Goal: Task Accomplishment & Management: Complete application form

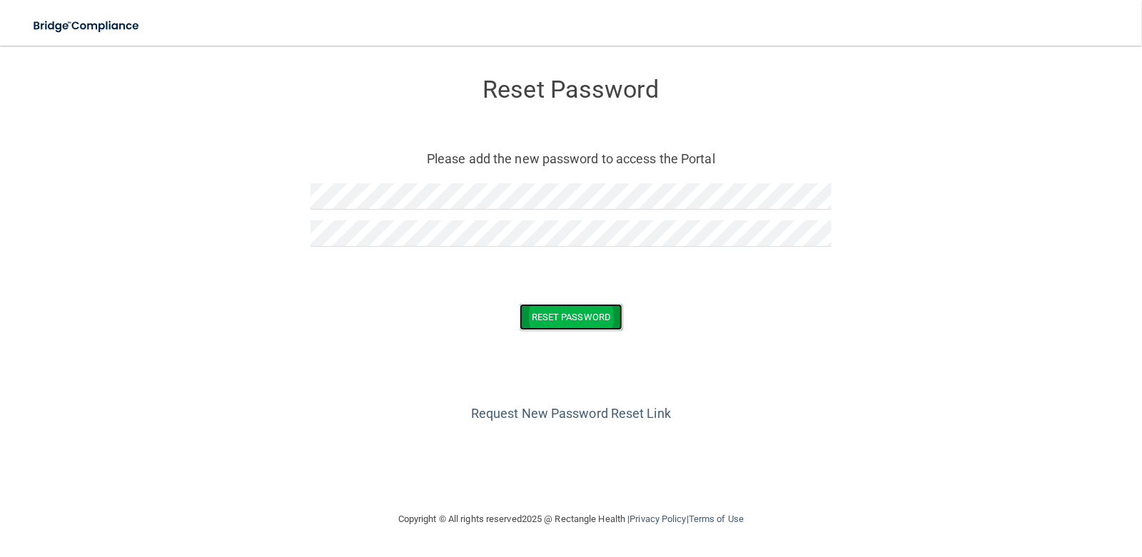
click at [563, 313] on button "Reset Password" at bounding box center [571, 317] width 103 height 26
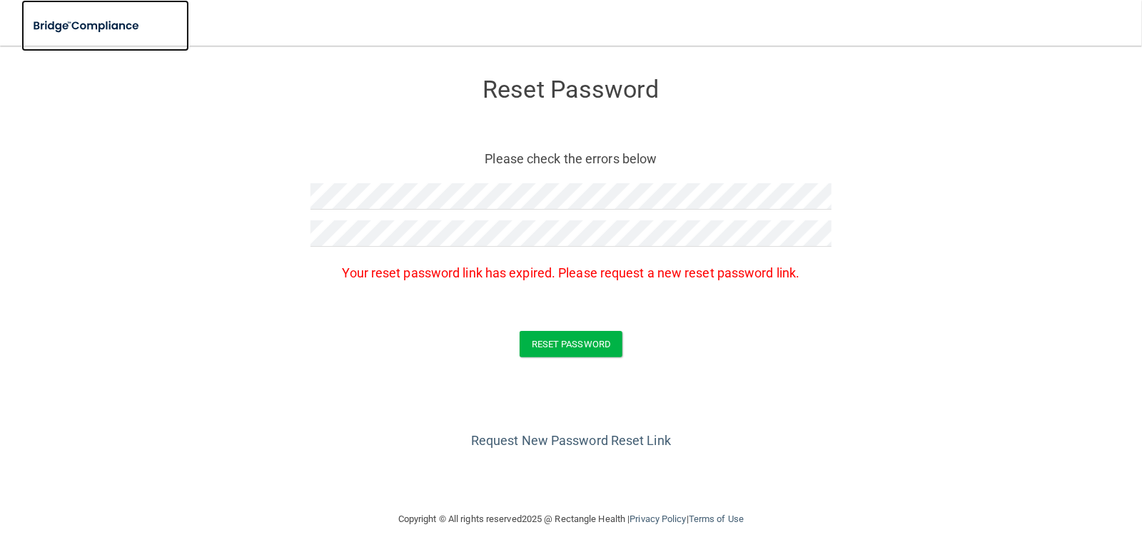
click at [101, 22] on img at bounding box center [86, 25] width 131 height 29
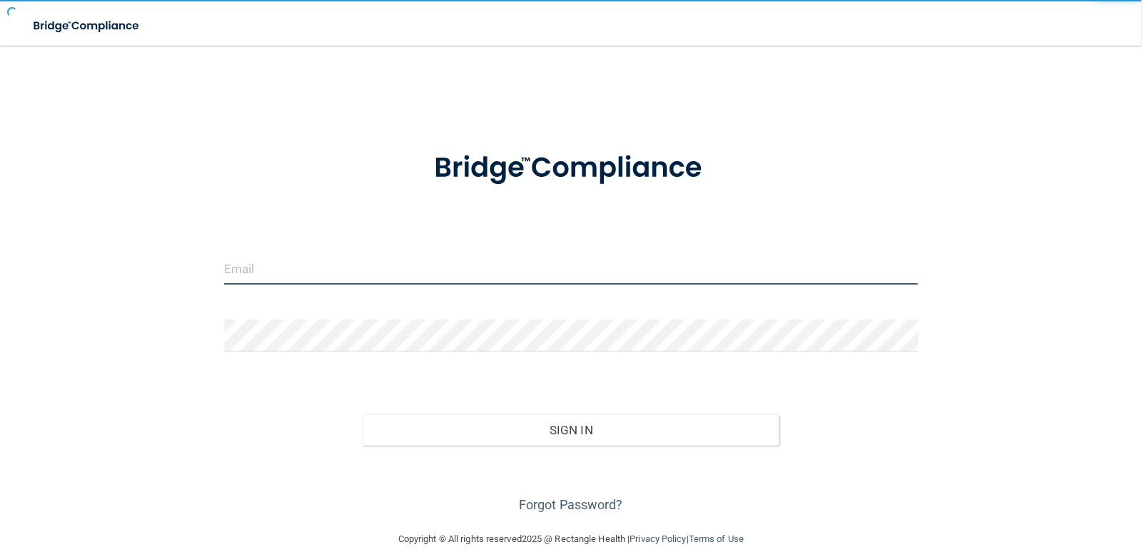
type input "[EMAIL_ADDRESS][DOMAIN_NAME]"
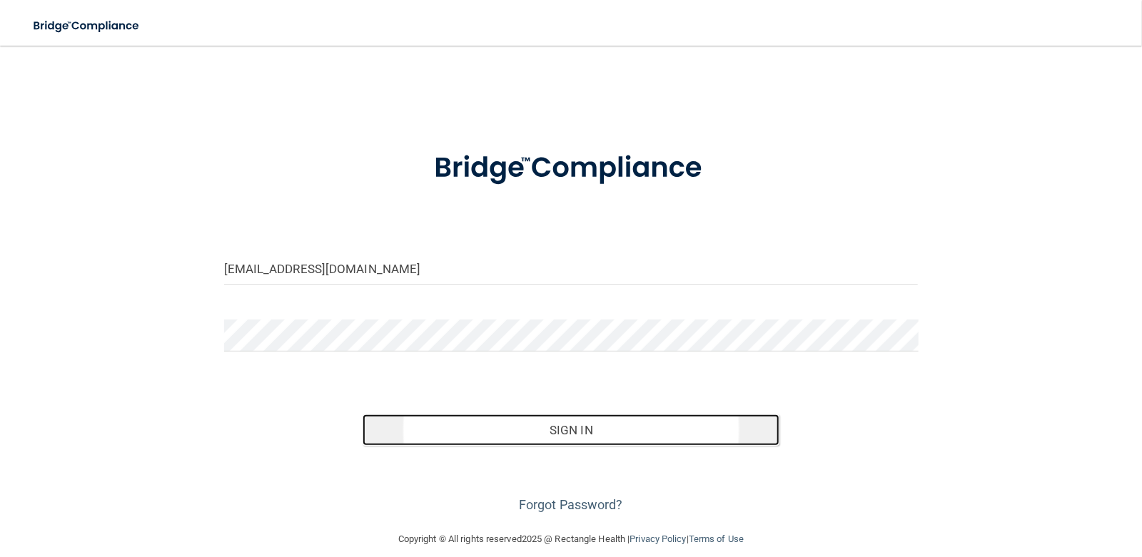
click at [522, 430] on button "Sign In" at bounding box center [571, 430] width 417 height 31
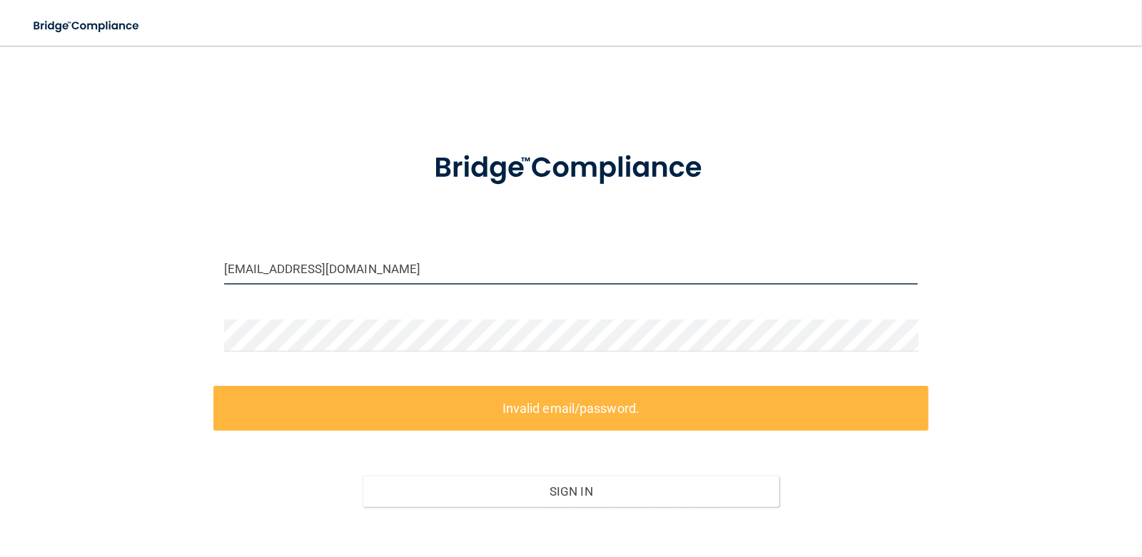
click at [433, 259] on input "[EMAIL_ADDRESS][DOMAIN_NAME]" at bounding box center [571, 269] width 694 height 32
click at [560, 317] on form "tc.montereyorthodontics@gmail.com Invalid email/password. You don't have permis…" at bounding box center [571, 354] width 694 height 447
click at [602, 418] on label "Invalid email/password." at bounding box center [571, 408] width 716 height 45
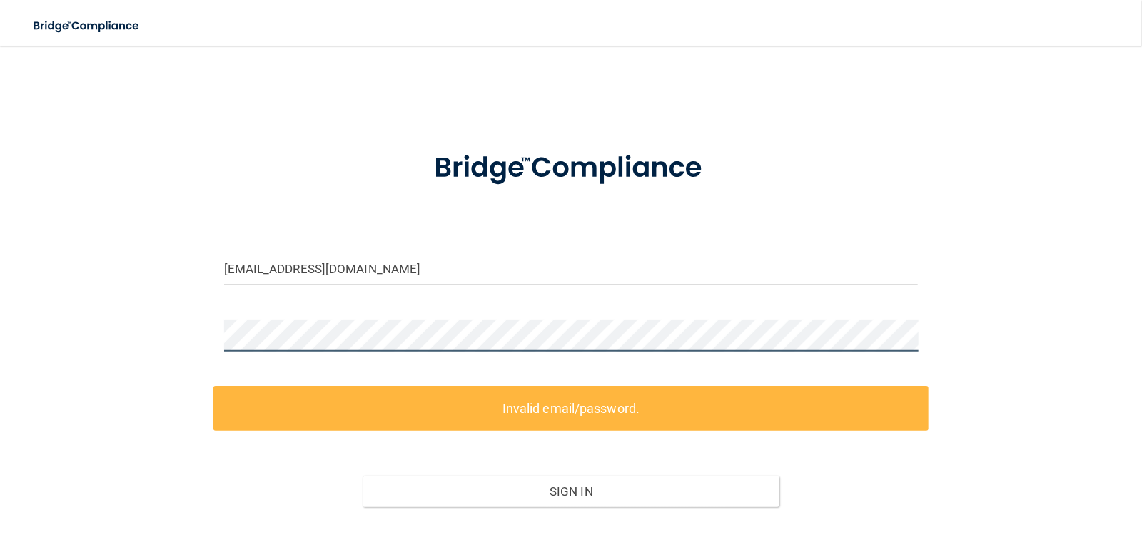
click at [199, 325] on div "tc.montereyorthodontics@gmail.com Invalid email/password. You don't have permis…" at bounding box center [571, 319] width 1085 height 518
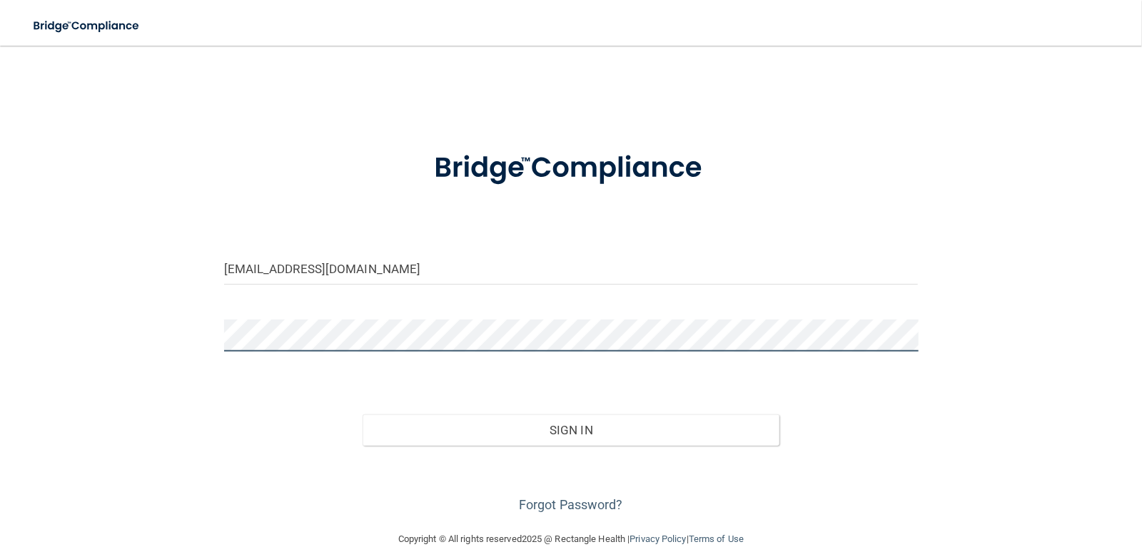
click at [363, 415] on button "Sign In" at bounding box center [571, 430] width 417 height 31
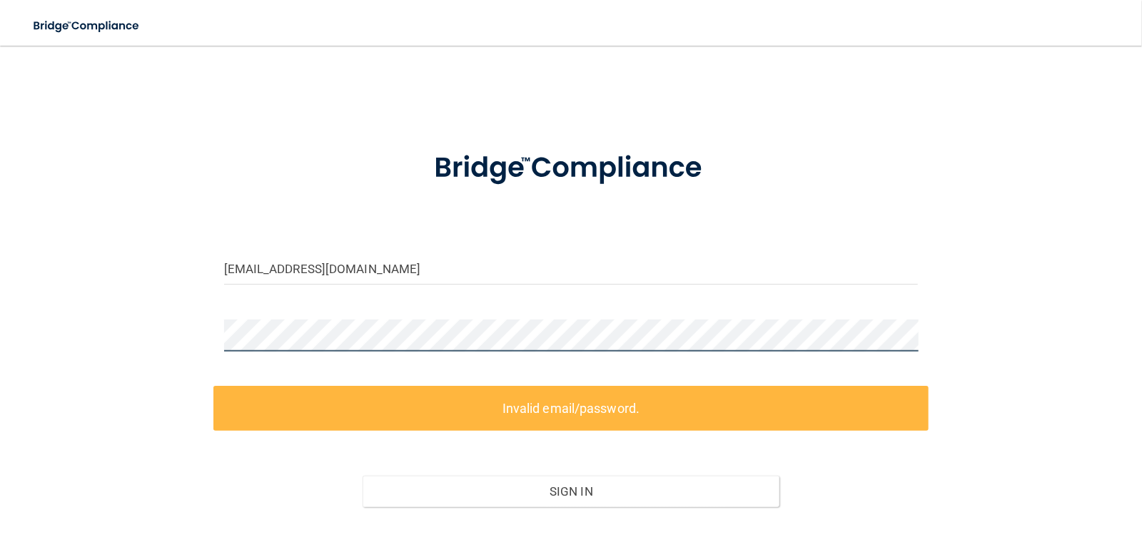
scroll to position [78, 0]
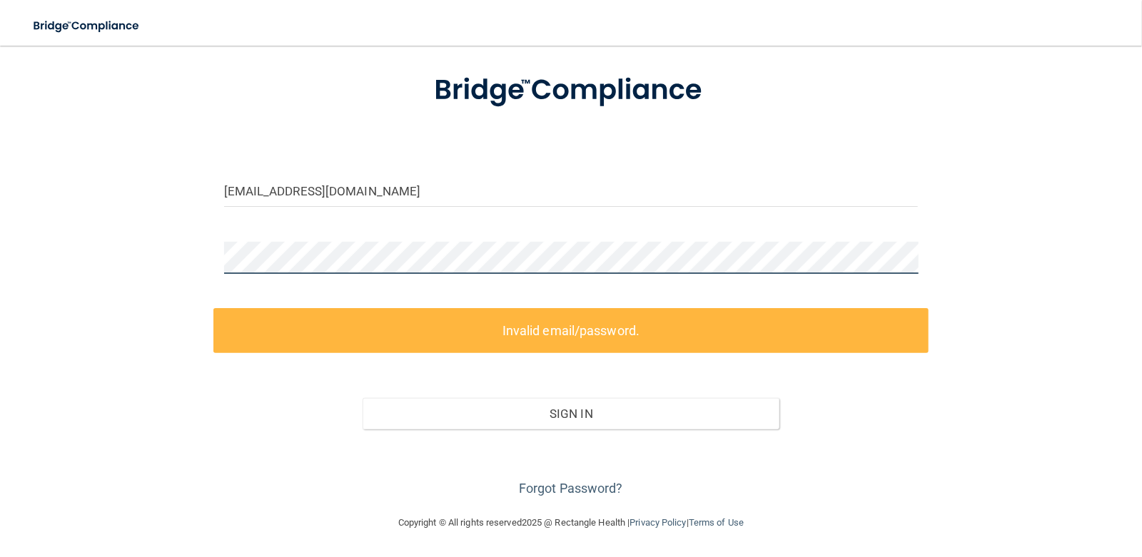
click at [173, 248] on div "tc.montereyorthodontics@gmail.com Invalid email/password. You don't have permis…" at bounding box center [571, 241] width 1085 height 518
click at [559, 484] on link "Forgot Password?" at bounding box center [571, 488] width 104 height 15
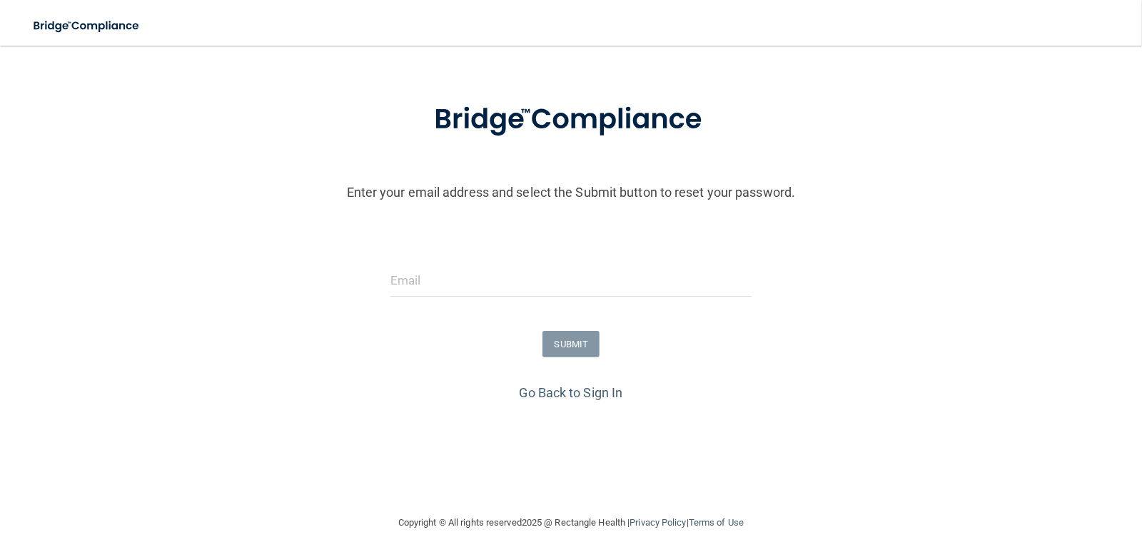
scroll to position [48, 0]
type input "[EMAIL_ADDRESS][DOMAIN_NAME]"
click at [575, 345] on button "SUBMIT" at bounding box center [571, 345] width 58 height 26
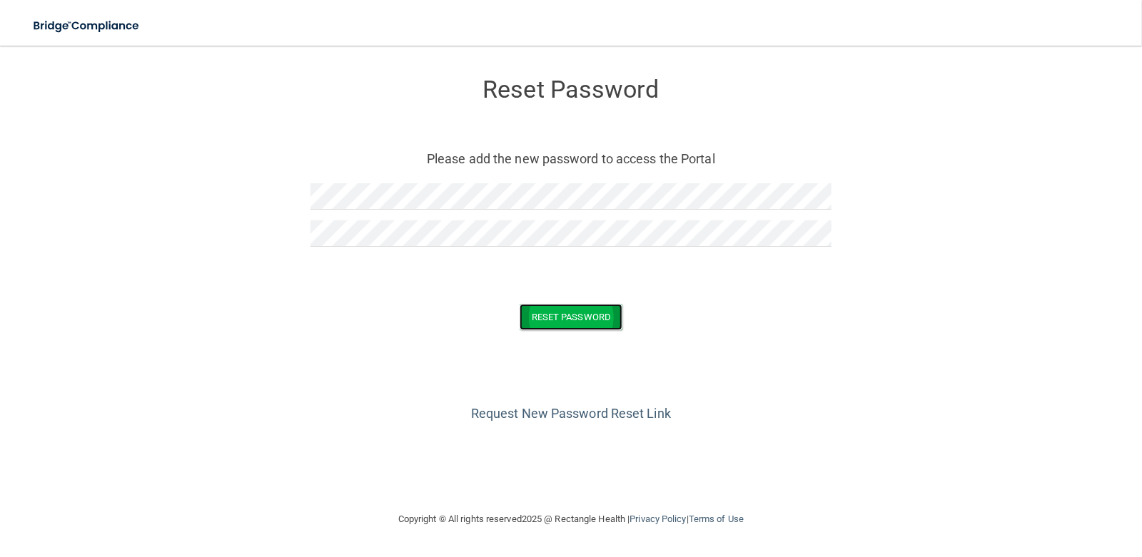
click at [594, 314] on button "Reset Password" at bounding box center [571, 317] width 103 height 26
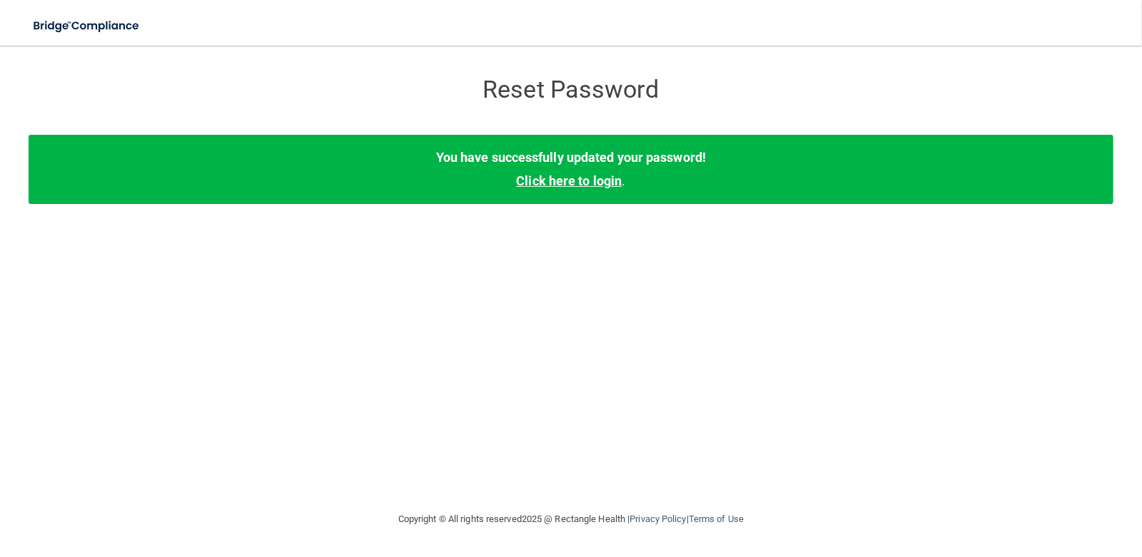
click at [590, 181] on link "Click here to login" at bounding box center [569, 180] width 106 height 15
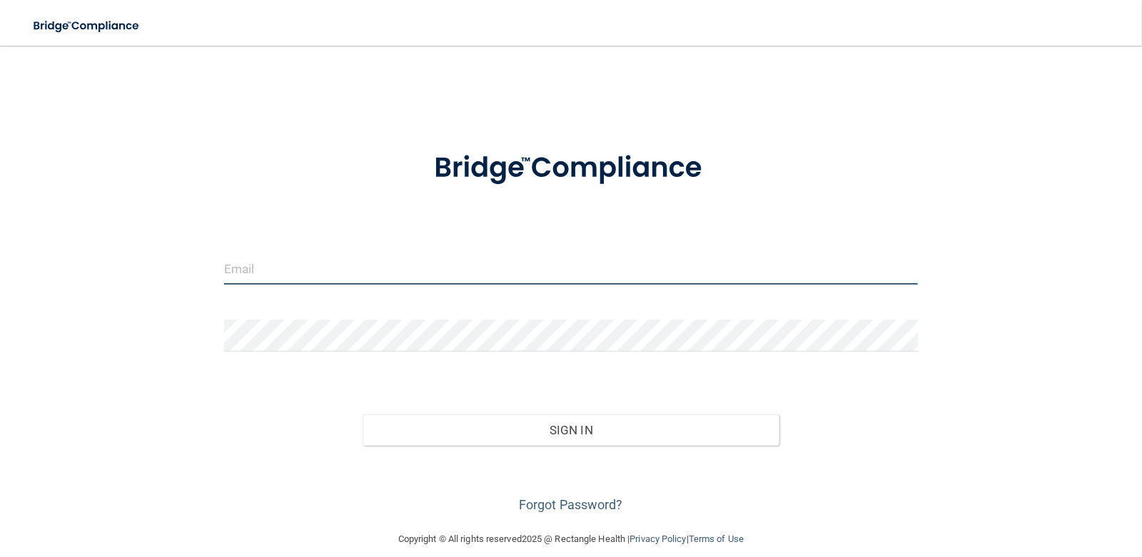
type input "[EMAIL_ADDRESS][DOMAIN_NAME]"
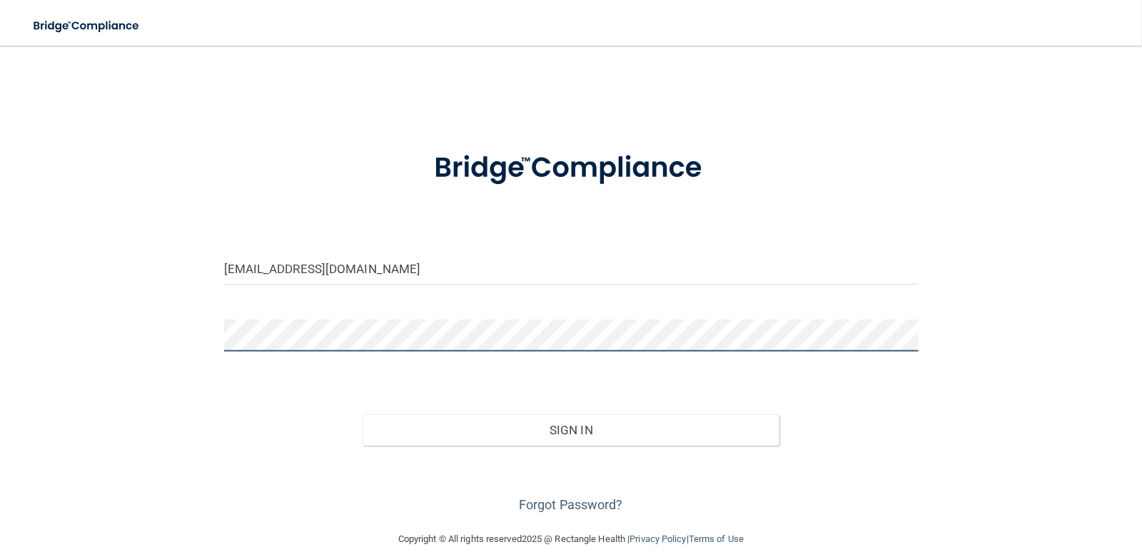
click at [188, 315] on div "tc.montereyorthodontics@gmail.com Invalid email/password. You don't have permis…" at bounding box center [571, 288] width 1085 height 457
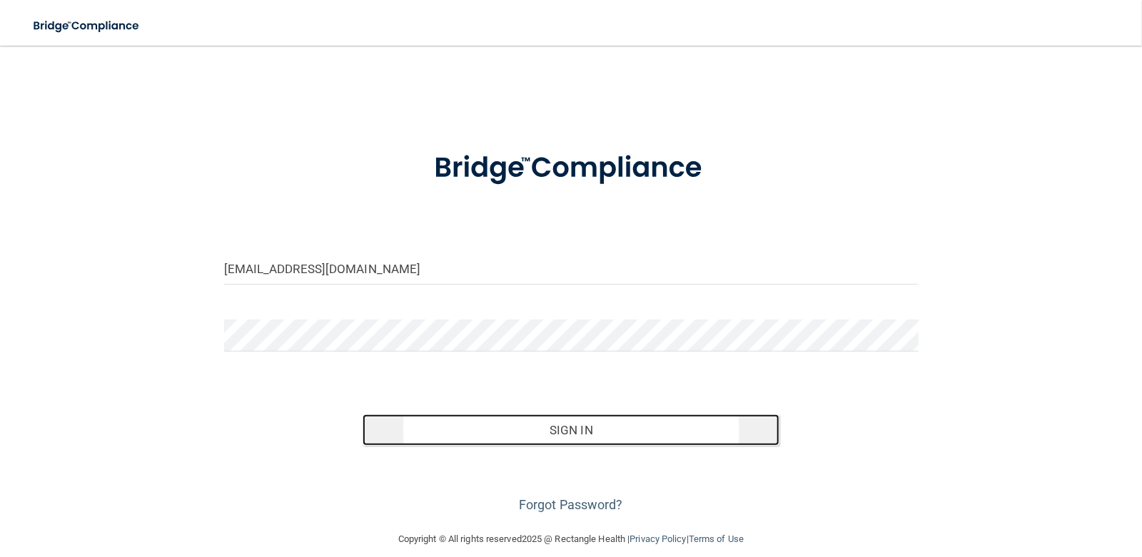
click at [565, 434] on button "Sign In" at bounding box center [571, 430] width 417 height 31
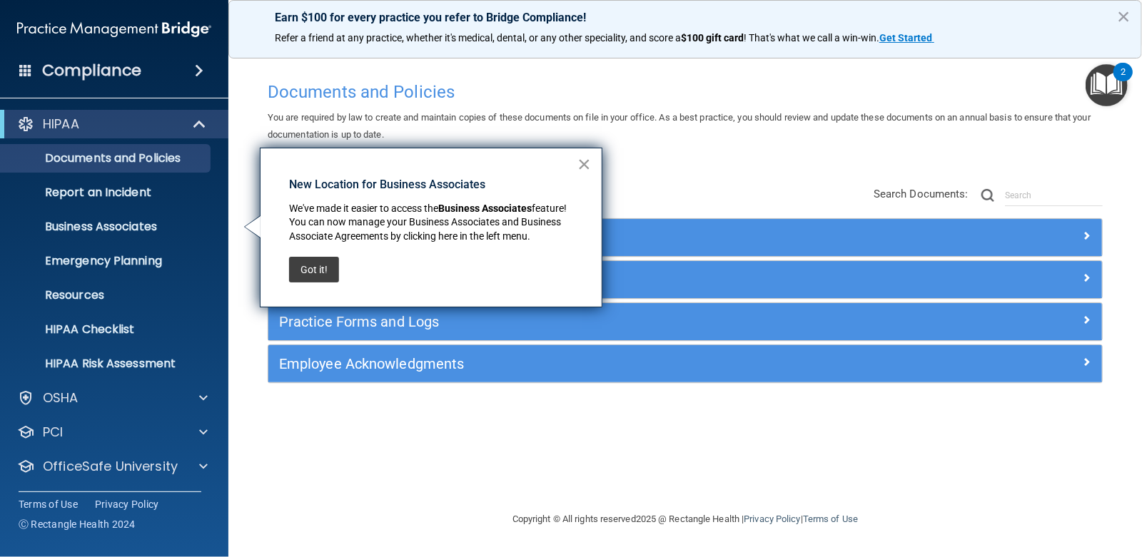
click at [587, 163] on button "×" at bounding box center [584, 164] width 14 height 23
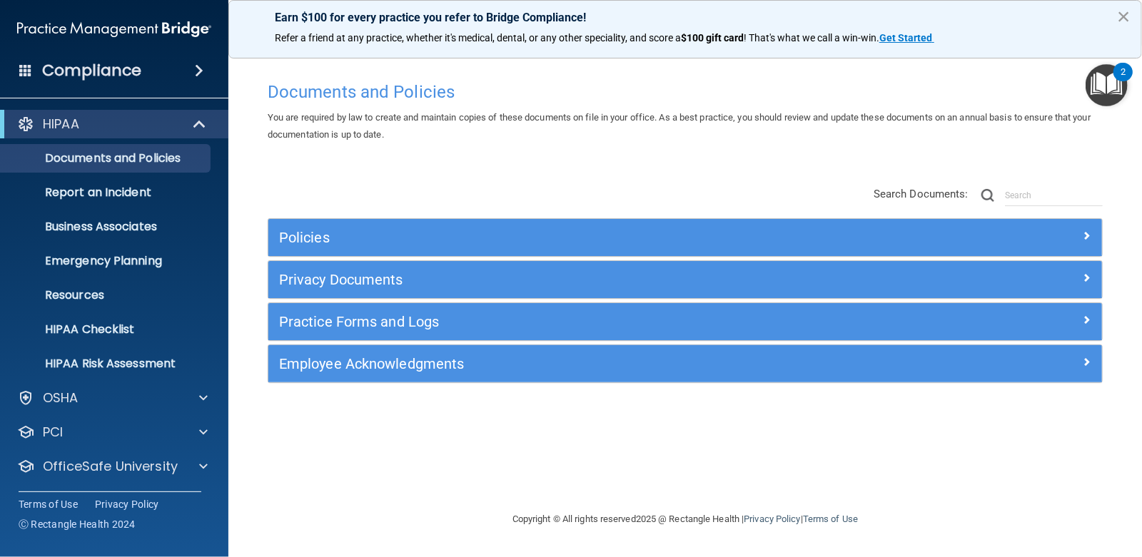
click at [1122, 19] on button "×" at bounding box center [1124, 16] width 14 height 23
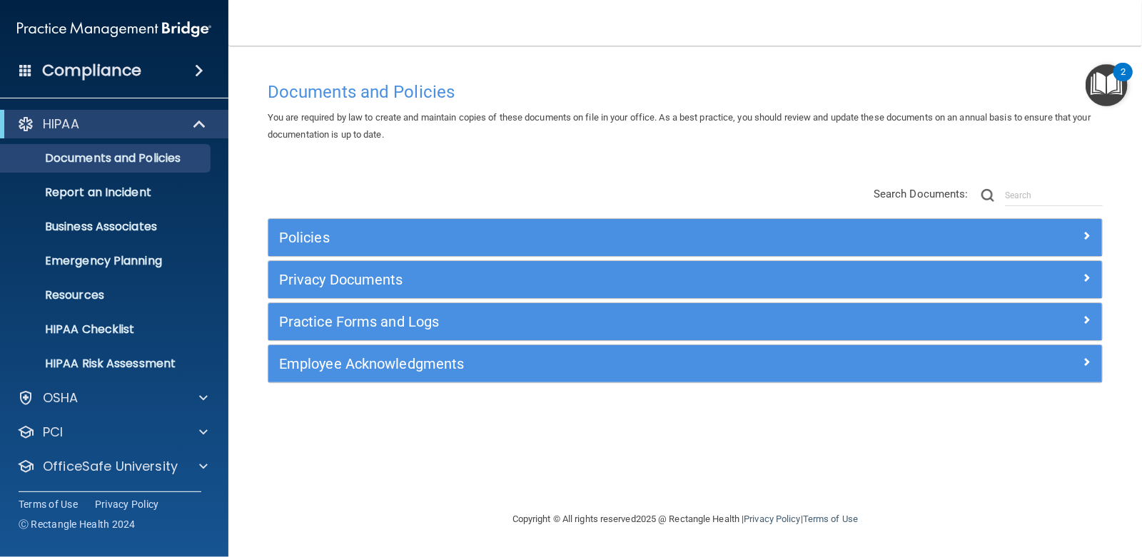
click at [198, 68] on span at bounding box center [199, 70] width 9 height 17
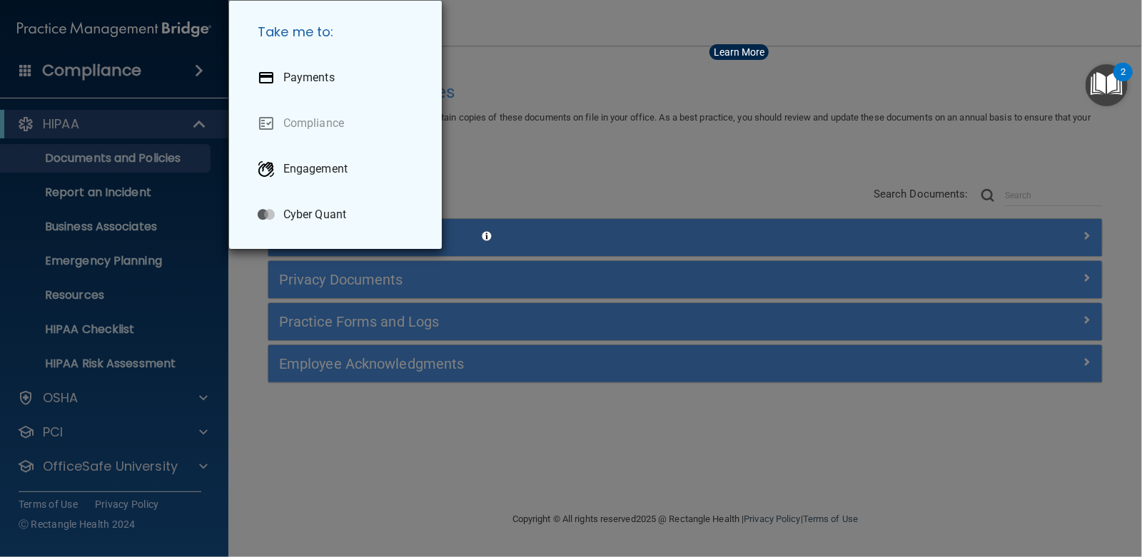
click at [259, 18] on div "Take me to: Payments Compliance Engagement Cyber Quant" at bounding box center [571, 278] width 1142 height 557
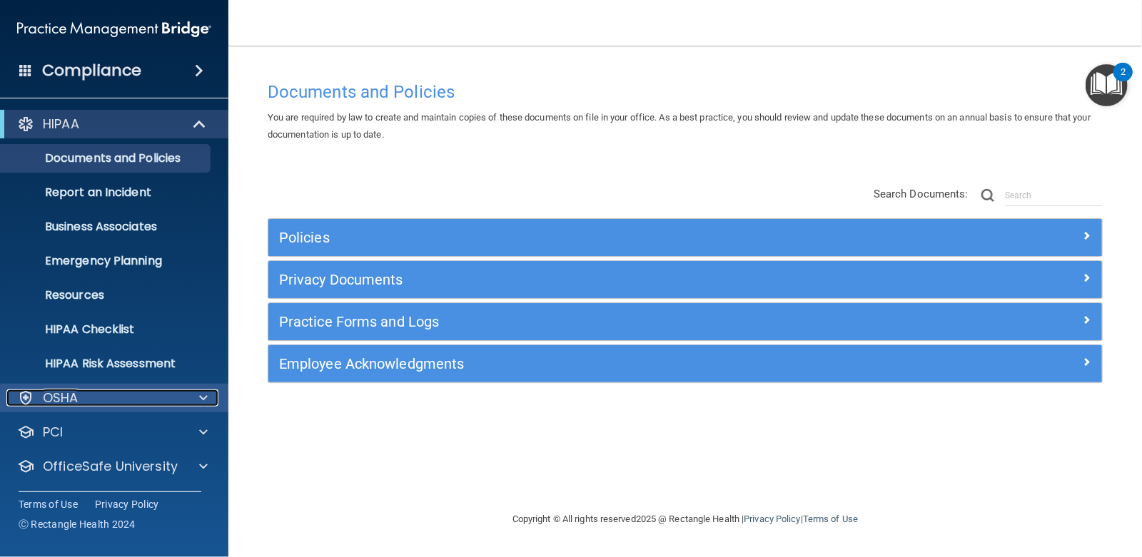
click at [111, 399] on div "OSHA" at bounding box center [94, 398] width 177 height 17
click at [128, 393] on div "OSHA" at bounding box center [94, 398] width 177 height 17
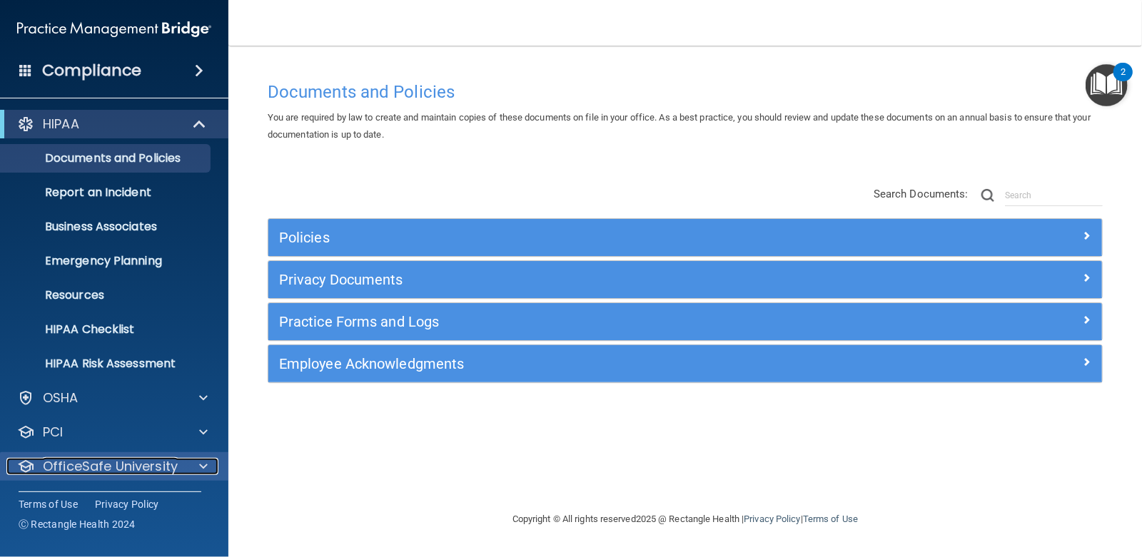
click at [135, 475] on p "OfficeSafe University" at bounding box center [110, 466] width 135 height 17
click at [202, 473] on span at bounding box center [203, 466] width 9 height 17
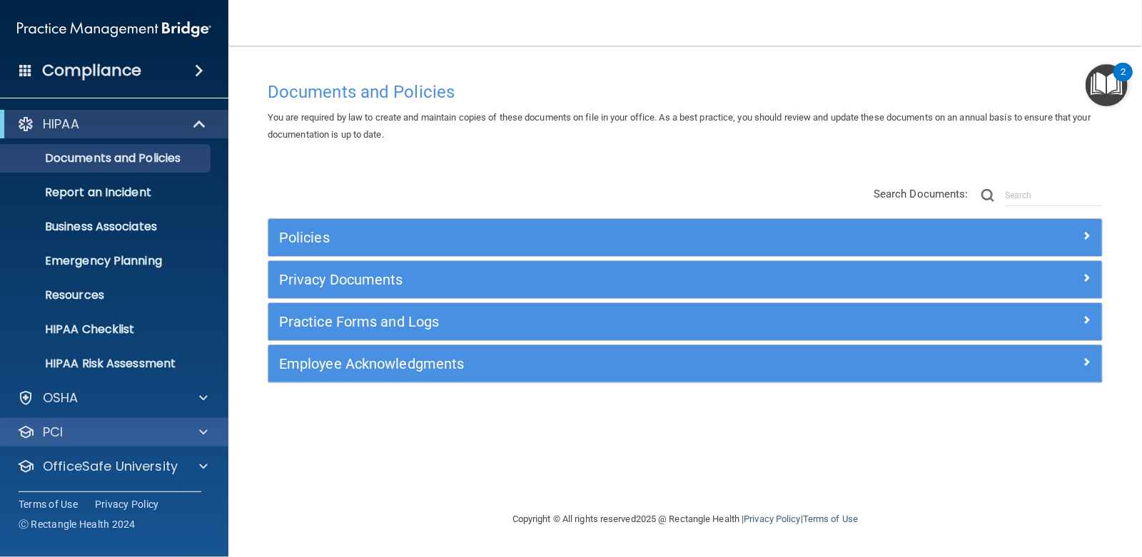
click at [163, 442] on div "PCI" at bounding box center [114, 432] width 229 height 29
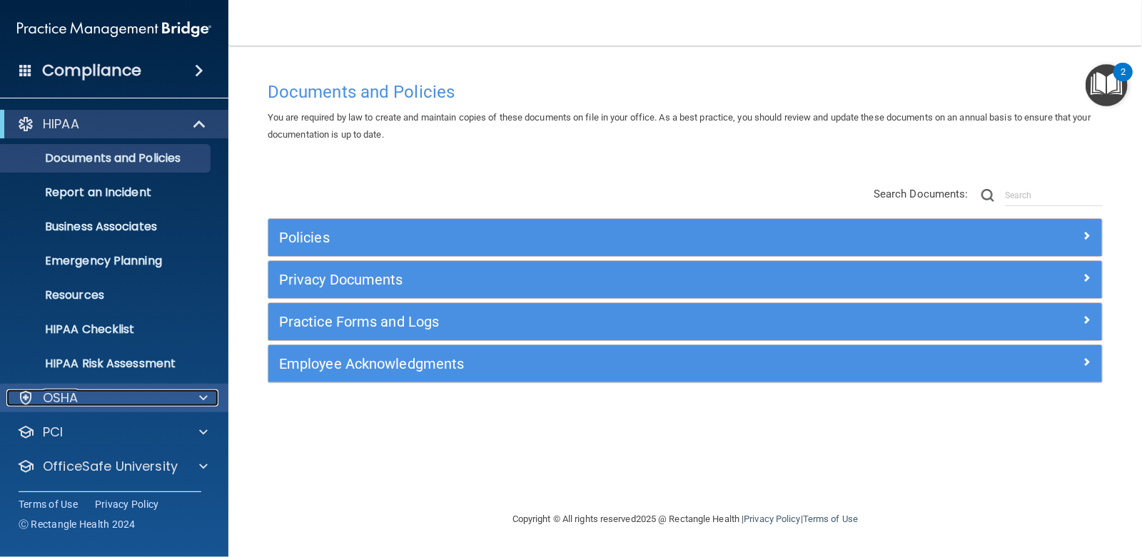
click at [189, 396] on div at bounding box center [201, 398] width 36 height 17
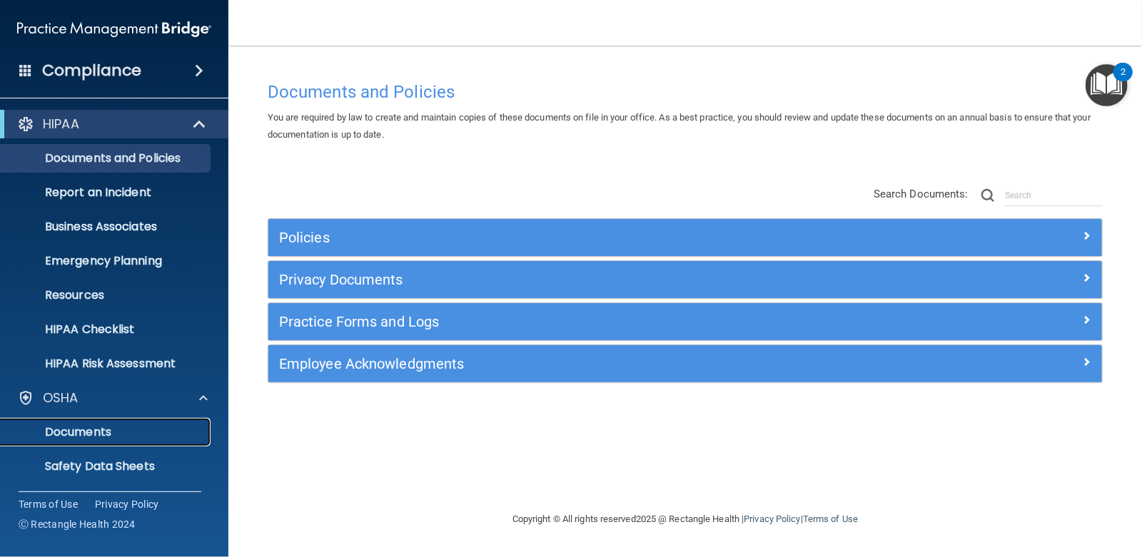
click at [183, 438] on p "Documents" at bounding box center [106, 432] width 195 height 14
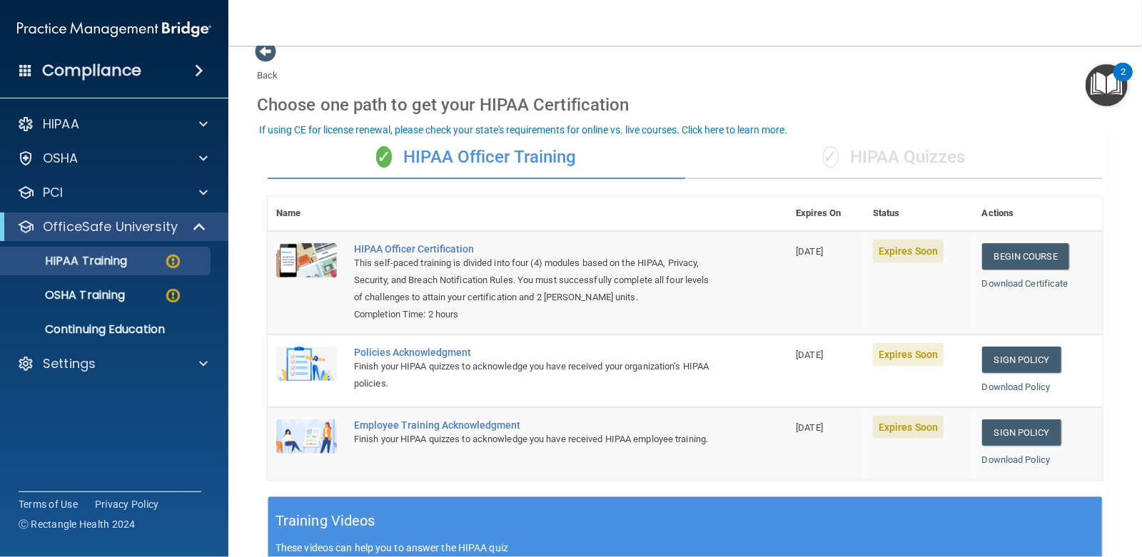
scroll to position [34, 0]
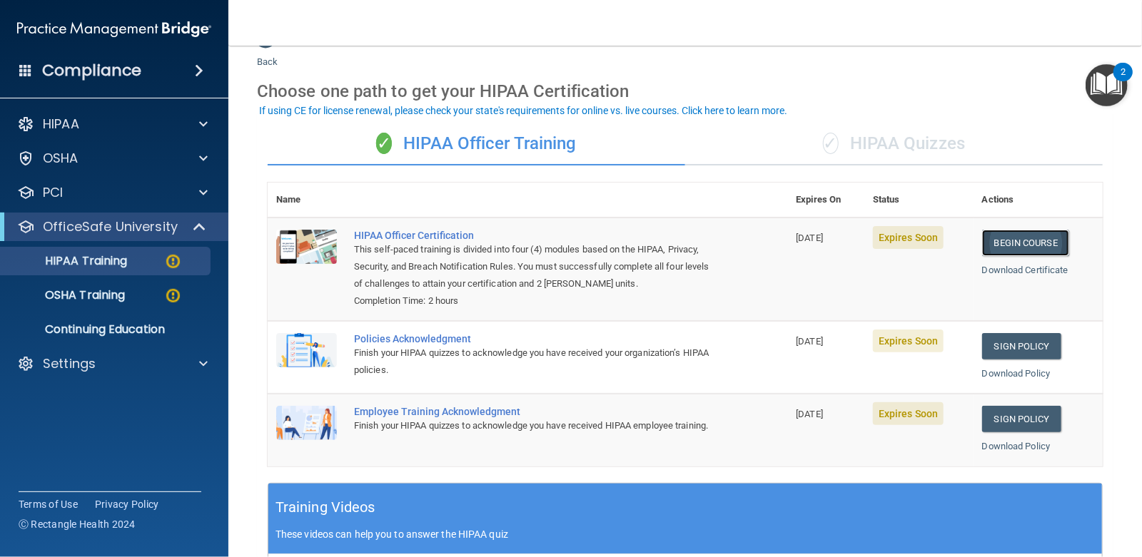
click at [1019, 241] on link "Begin Course" at bounding box center [1025, 243] width 87 height 26
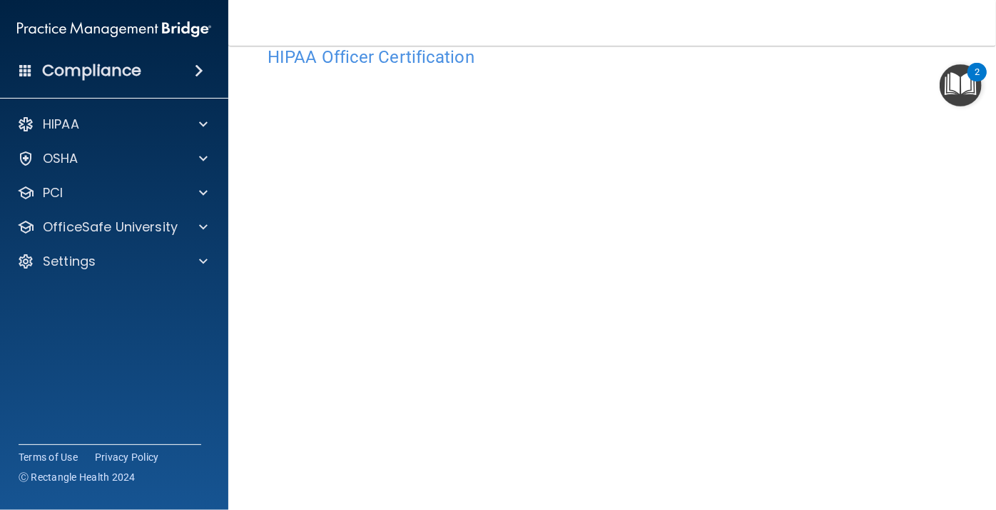
scroll to position [35, 0]
click at [976, 413] on main "HIPAA Officer Certification This course doesn’t expire until 09/18/2025. Are yo…" at bounding box center [612, 278] width 768 height 464
click at [964, 91] on img "Open Resource Center, 2 new notifications" at bounding box center [961, 85] width 42 height 42
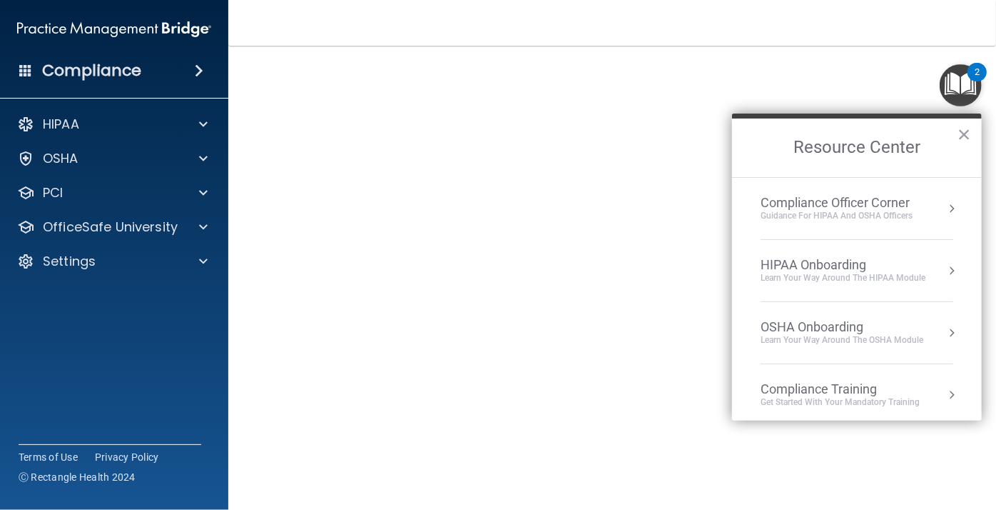
click at [964, 91] on img "Open Resource Center, 2 new notifications" at bounding box center [961, 85] width 42 height 42
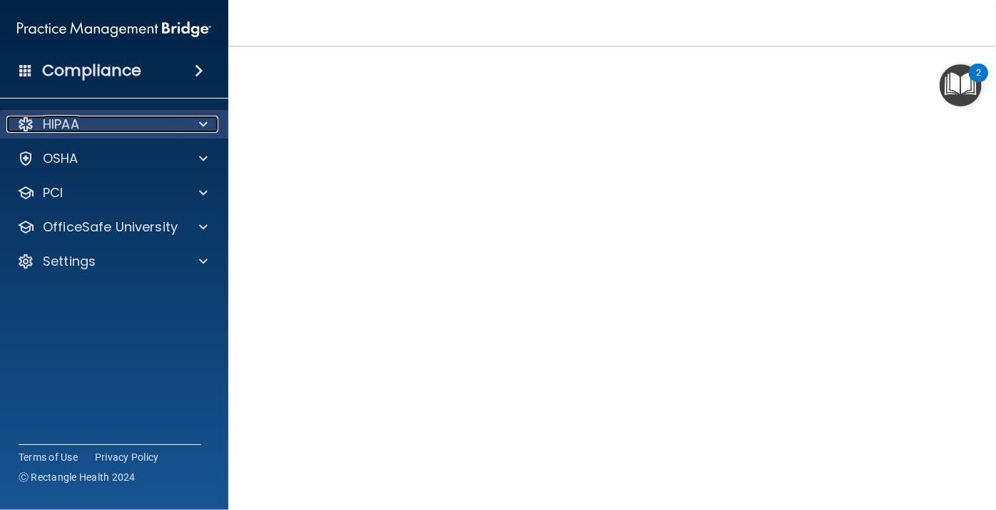
click at [120, 121] on div "HIPAA" at bounding box center [94, 124] width 177 height 17
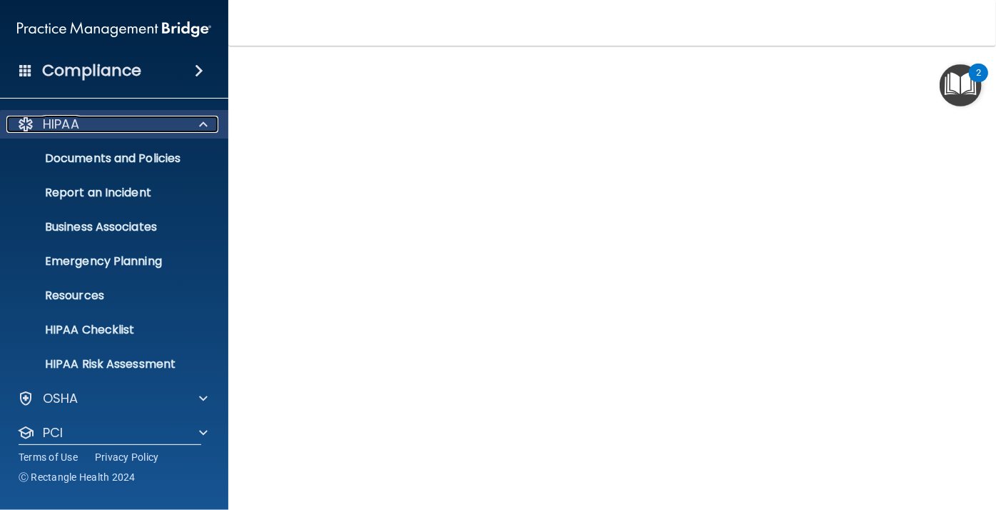
click at [113, 119] on div "HIPAA" at bounding box center [94, 124] width 177 height 17
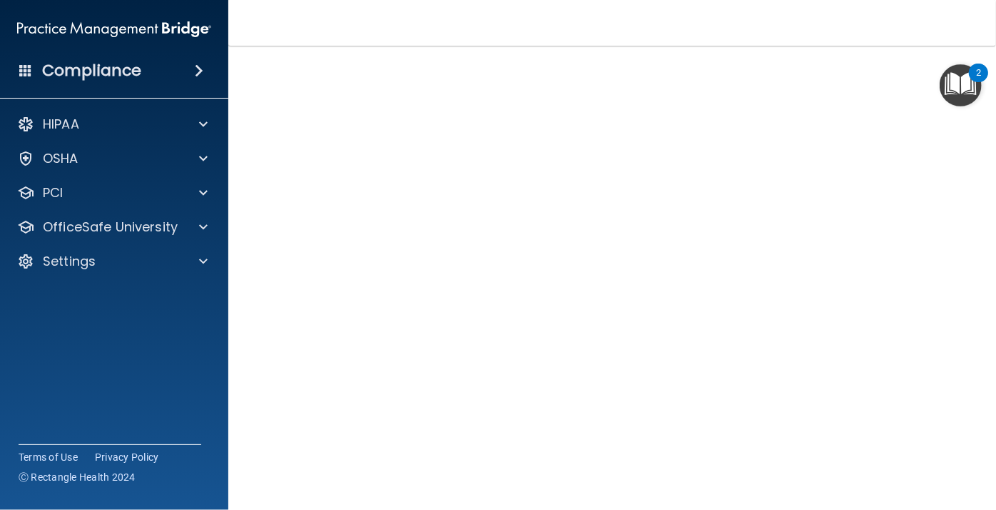
click at [201, 72] on span at bounding box center [199, 70] width 9 height 17
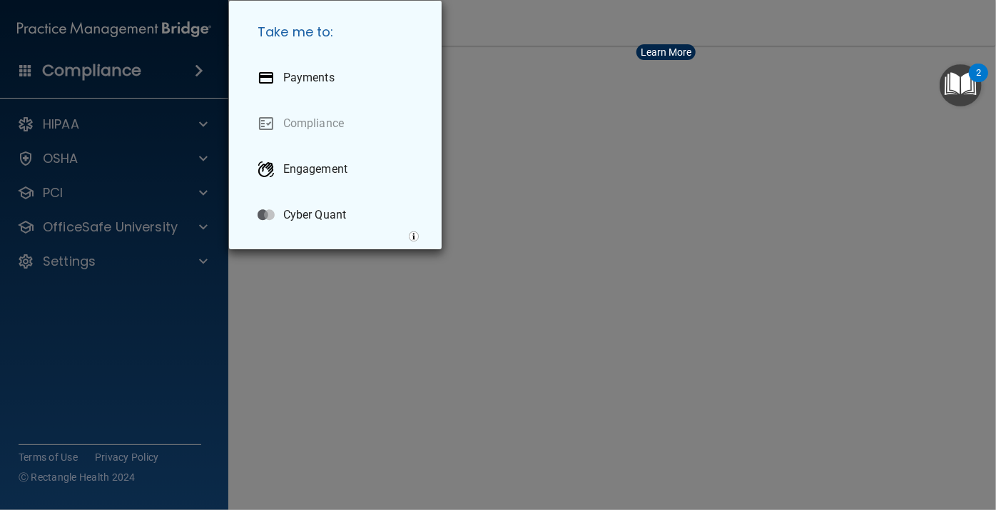
click at [200, 72] on div "Take me to: Payments Compliance Engagement Cyber Quant" at bounding box center [498, 255] width 996 height 510
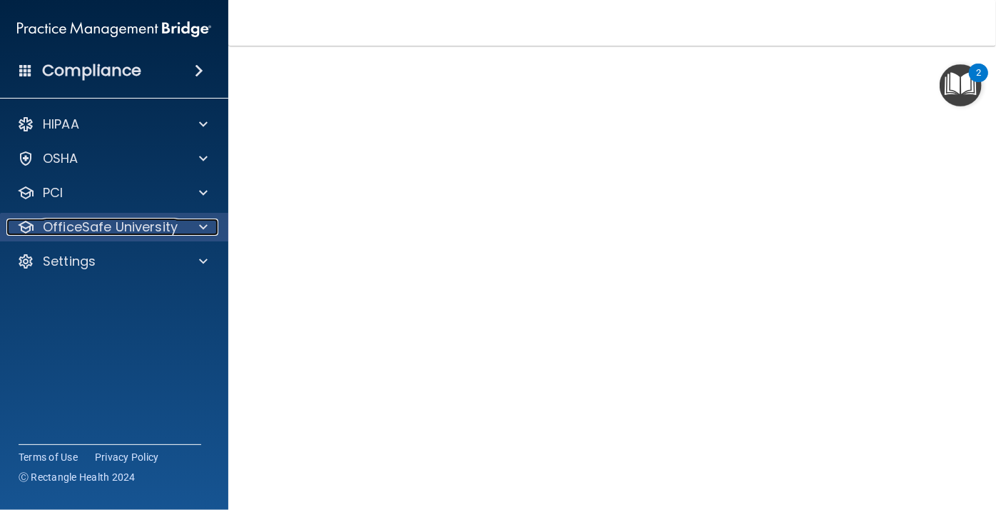
click at [189, 224] on div at bounding box center [201, 226] width 36 height 17
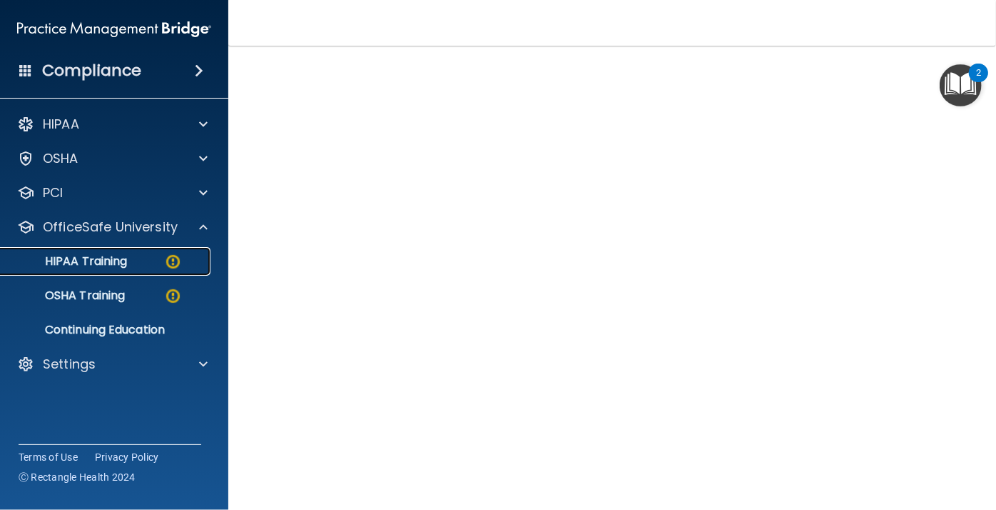
click at [183, 263] on div "HIPAA Training" at bounding box center [106, 261] width 195 height 14
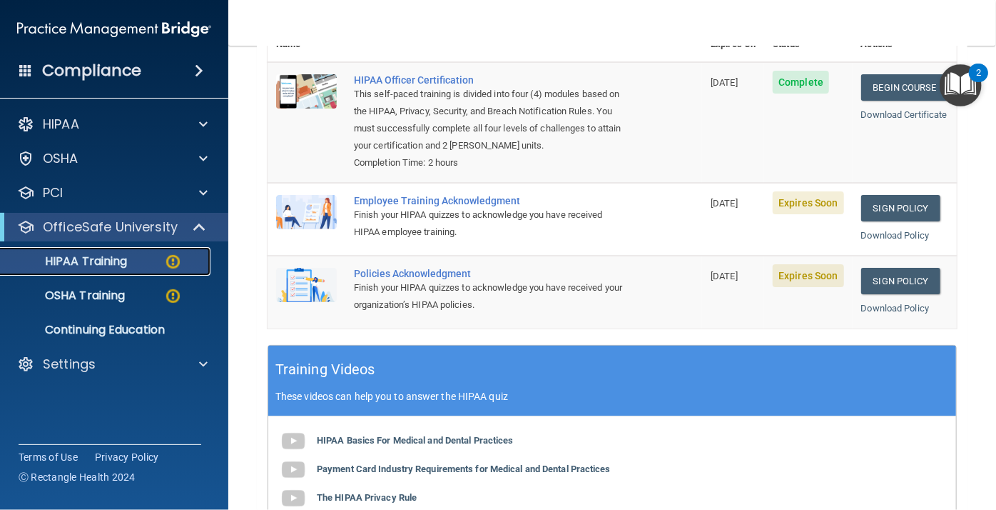
scroll to position [193, 0]
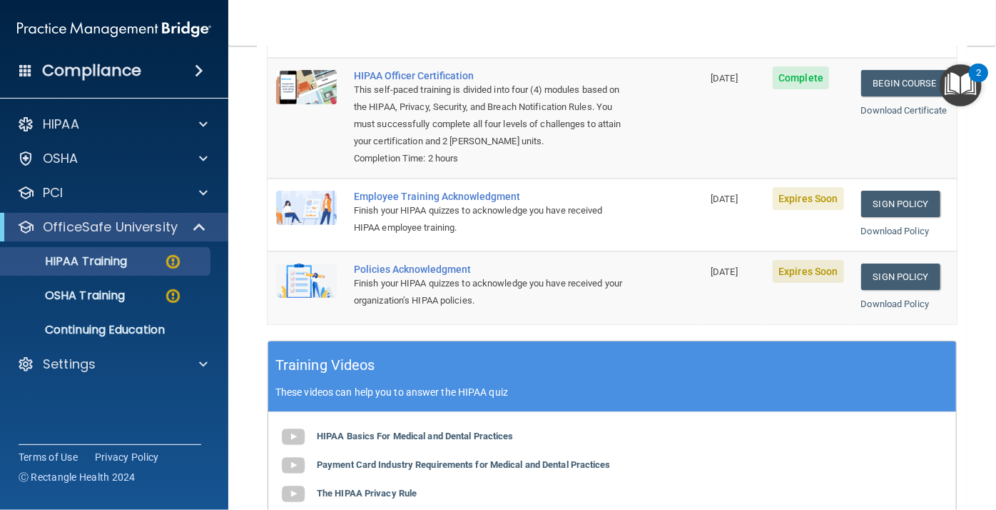
click at [451, 198] on div "Employee Training Acknowledgment" at bounding box center [492, 196] width 277 height 11
click at [428, 193] on div "Employee Training Acknowledgment" at bounding box center [492, 196] width 277 height 11
click at [469, 195] on div "Employee Training Acknowledgment" at bounding box center [492, 196] width 277 height 11
click at [689, 222] on td "Employee Training Acknowledgment Finish your HIPAA quizzes to acknowledge you h…" at bounding box center [523, 214] width 357 height 73
click at [332, 212] on img at bounding box center [306, 208] width 61 height 34
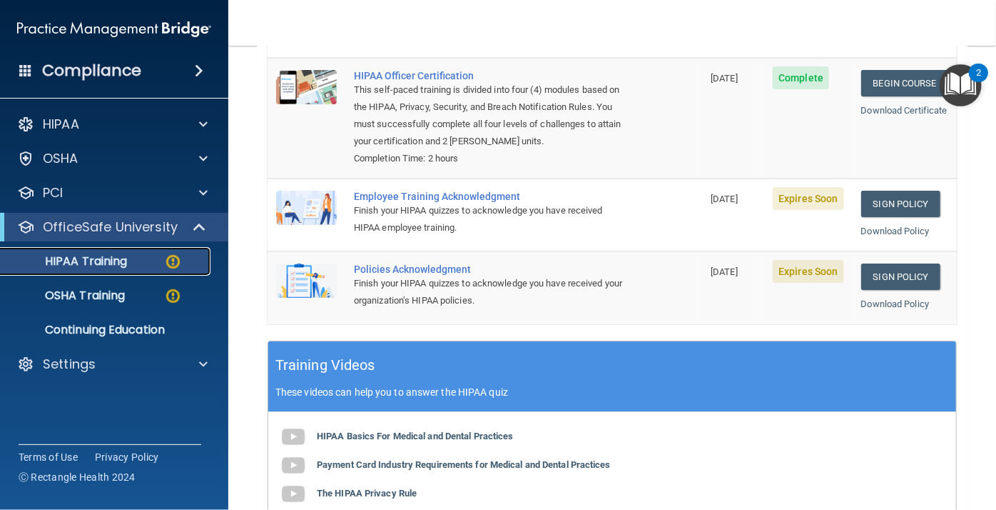
click at [146, 266] on div "HIPAA Training" at bounding box center [106, 261] width 195 height 14
click at [178, 258] on img at bounding box center [173, 262] width 18 height 18
click at [115, 293] on p "OSHA Training" at bounding box center [67, 295] width 116 height 14
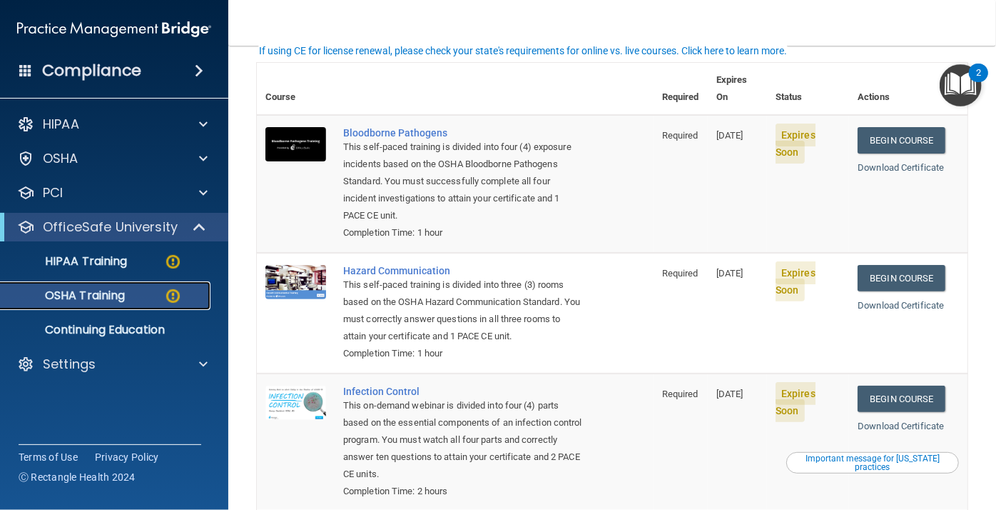
scroll to position [103, 0]
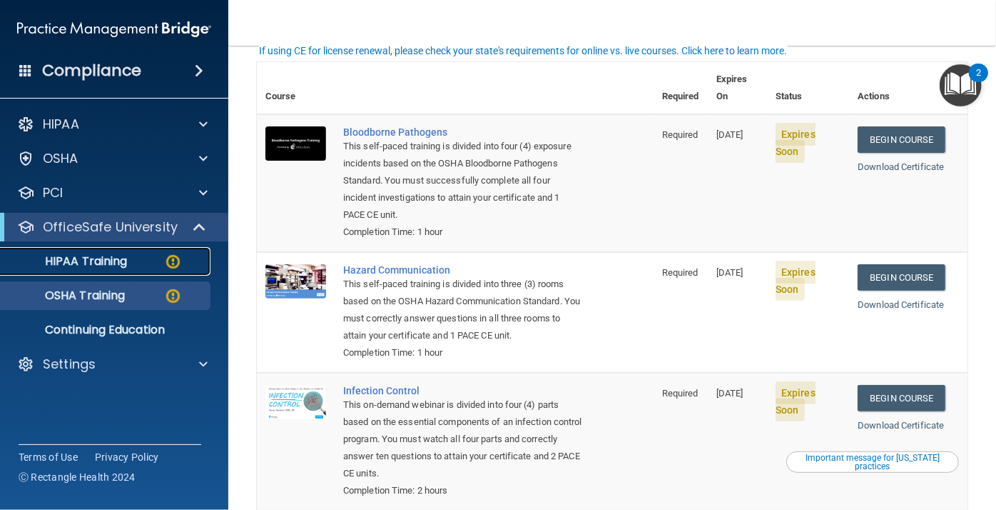
click at [100, 261] on p "HIPAA Training" at bounding box center [68, 261] width 118 height 14
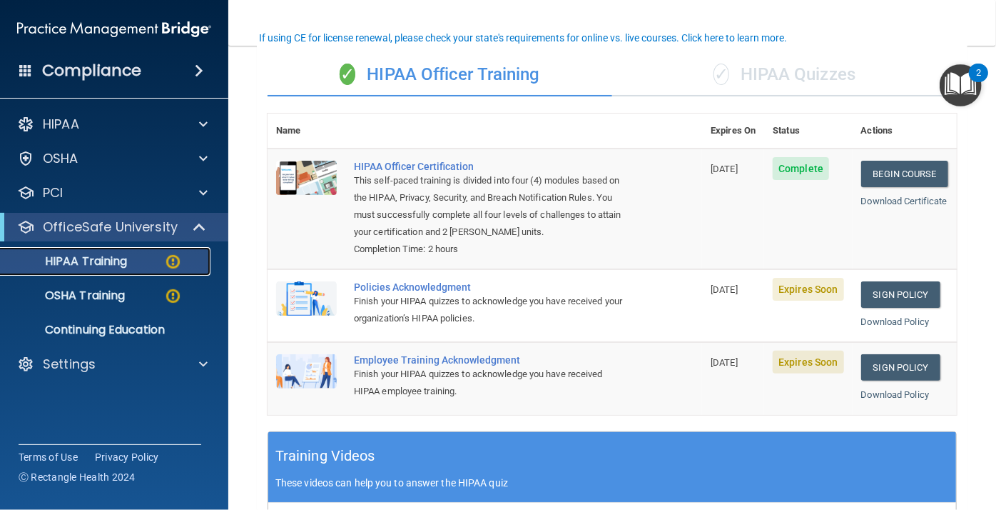
scroll to position [109, 0]
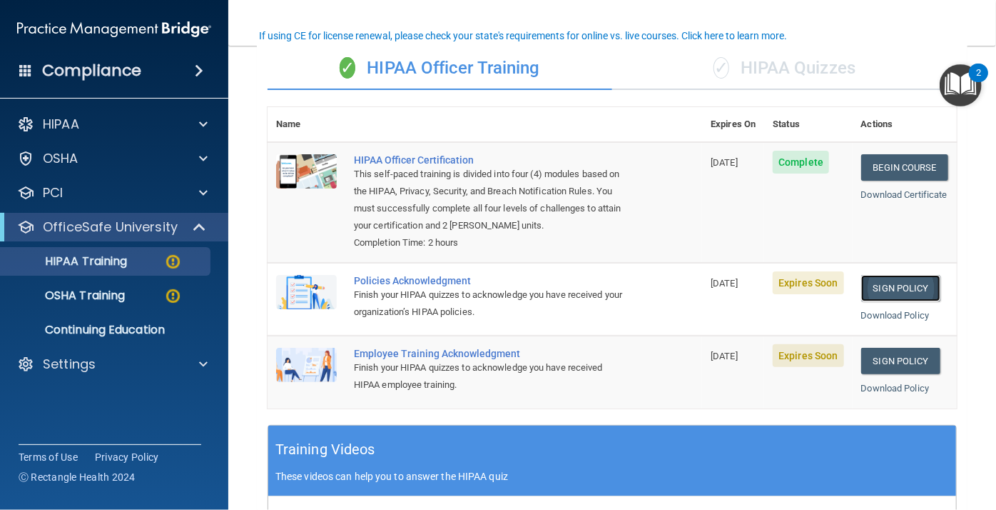
click at [904, 286] on link "Sign Policy" at bounding box center [901, 288] width 79 height 26
click at [906, 363] on link "Sign Policy" at bounding box center [901, 361] width 79 height 26
click at [125, 295] on p "OSHA Training" at bounding box center [67, 295] width 116 height 14
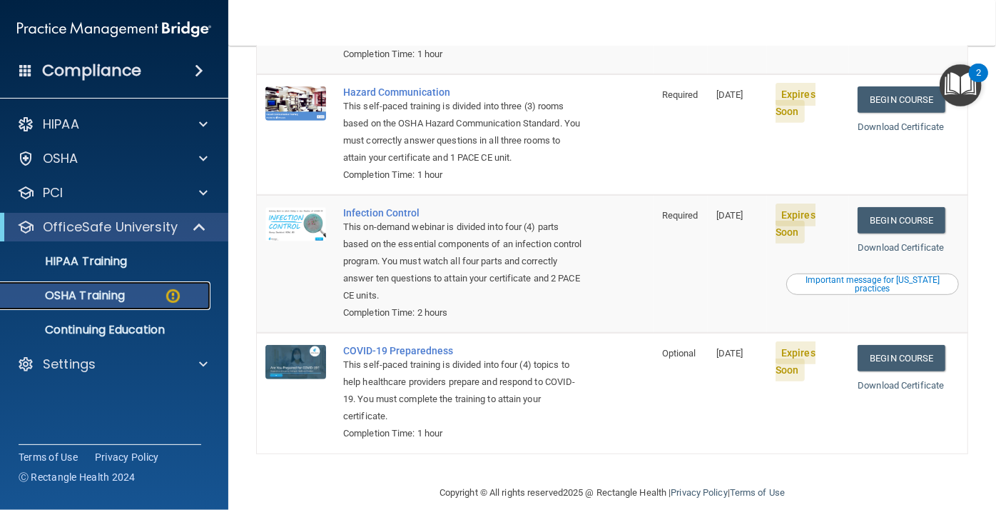
scroll to position [282, 0]
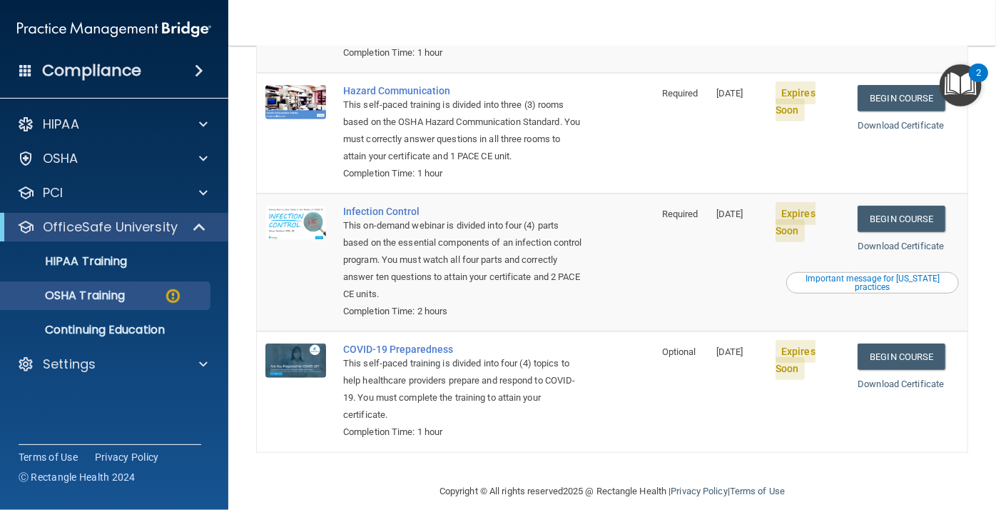
click at [864, 274] on div "Important message for California practices" at bounding box center [873, 282] width 168 height 17
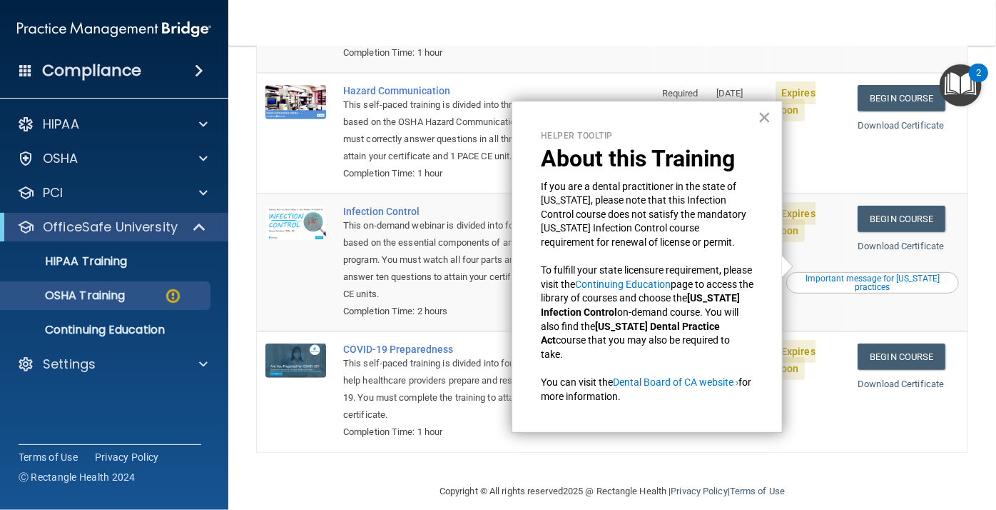
click at [756, 118] on div "Helper Tooltip About this Training If you are a dental practitioner in the stat…" at bounding box center [647, 267] width 271 height 333
click at [763, 114] on button "×" at bounding box center [765, 117] width 14 height 23
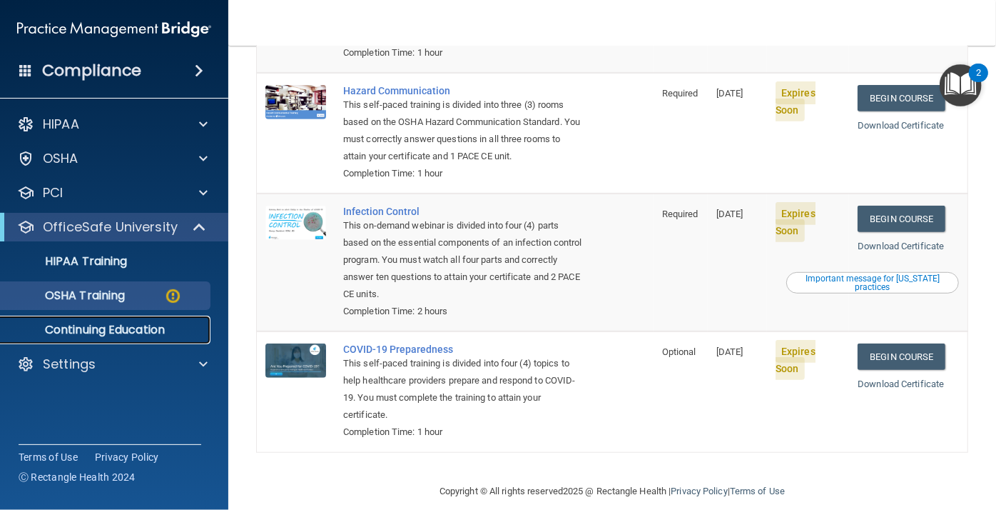
click at [102, 333] on p "Continuing Education" at bounding box center [106, 330] width 195 height 14
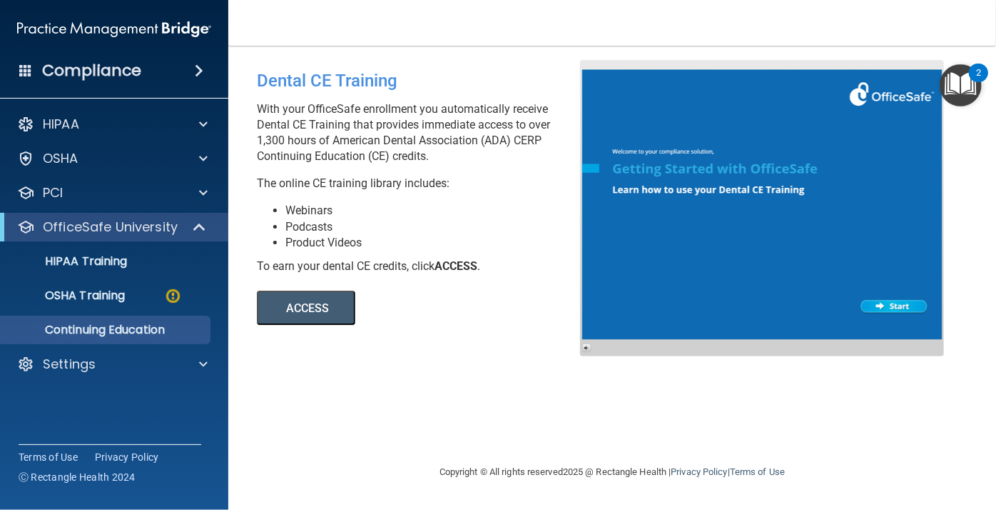
click at [325, 318] on button "ACCESS" at bounding box center [306, 308] width 99 height 34
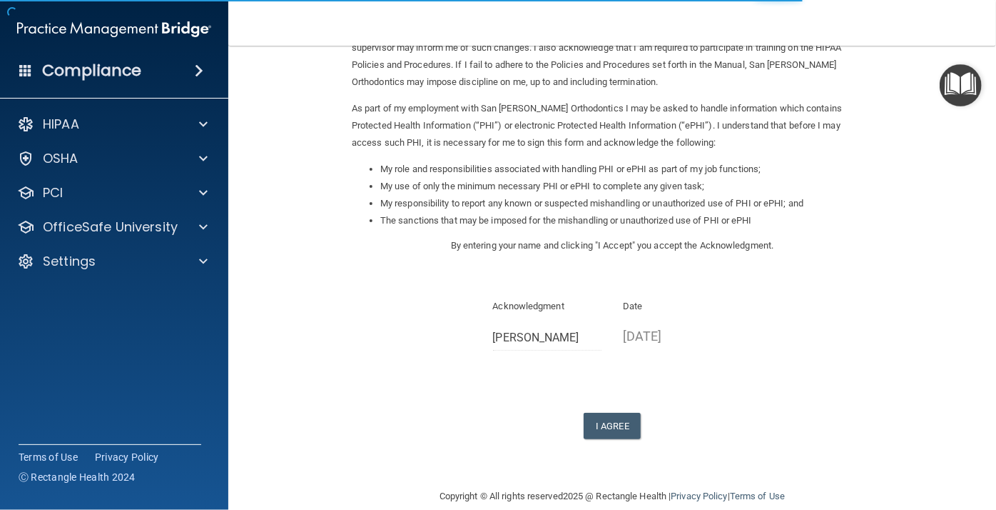
scroll to position [144, 0]
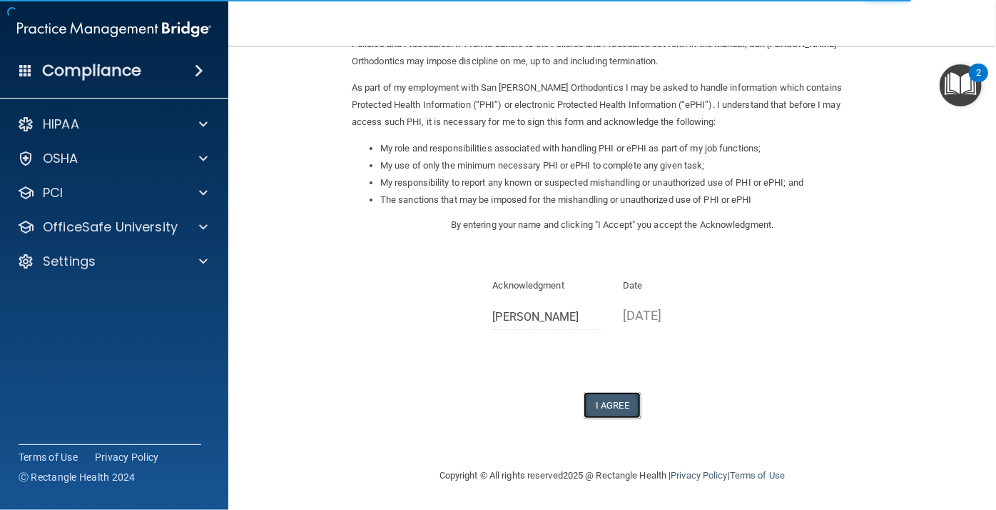
click at [612, 408] on button "I Agree" at bounding box center [612, 405] width 57 height 26
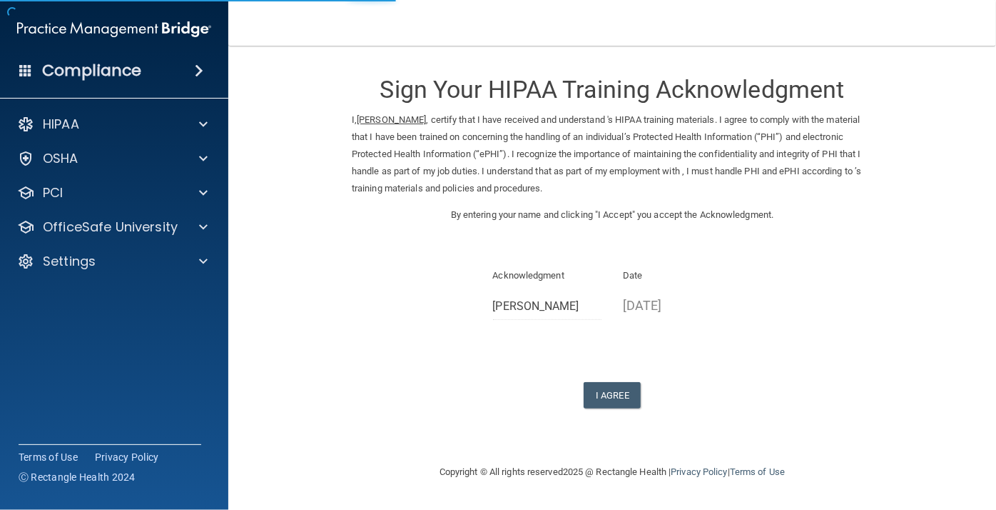
click at [647, 304] on p "[DATE]" at bounding box center [677, 305] width 109 height 24
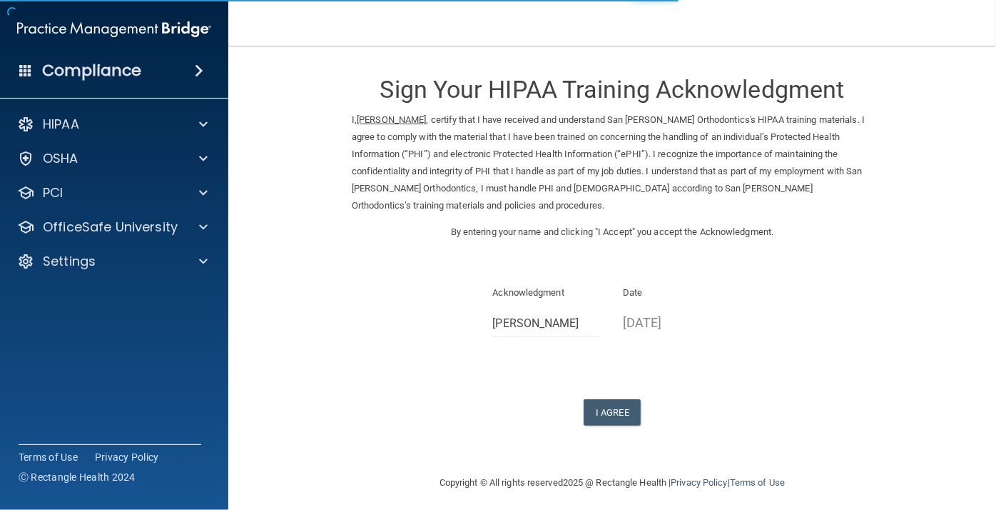
click at [660, 326] on p "[DATE]" at bounding box center [677, 322] width 109 height 24
click at [690, 326] on p "[DATE]" at bounding box center [677, 322] width 109 height 24
click at [697, 321] on p "[DATE]" at bounding box center [677, 322] width 109 height 24
click at [620, 415] on button "I Agree" at bounding box center [612, 412] width 57 height 26
